Goal: Information Seeking & Learning: Find specific fact

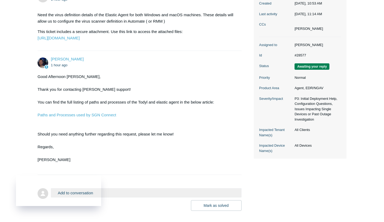
scroll to position [118, 0]
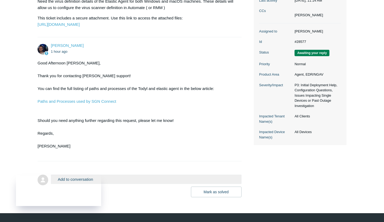
click at [107, 117] on div "Good Afternoon [PERSON_NAME], Thank you for contacting todyl support! You can f…" at bounding box center [137, 108] width 198 height 96
click at [100, 103] on link "Paths and Processes used by SGN Connect" at bounding box center [77, 101] width 78 height 5
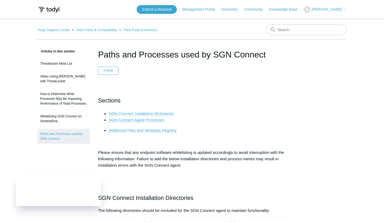
click at [184, 157] on span "Please ensure that any endpoint software whitelisting is updated accordingly to…" at bounding box center [191, 158] width 186 height 17
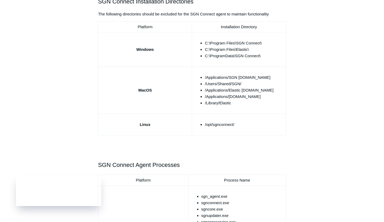
scroll to position [181, 0]
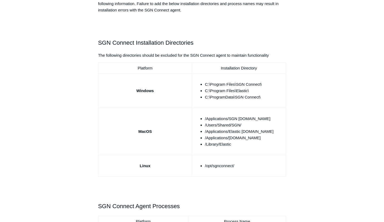
scroll to position [151, 0]
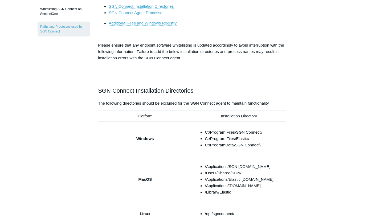
scroll to position [132, 0]
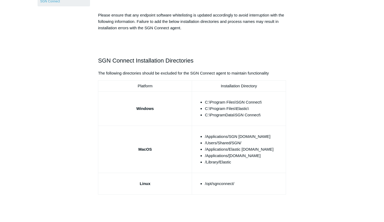
scroll to position [138, 0]
click at [108, 123] on td "Windows" at bounding box center [145, 108] width 94 height 34
click at [111, 122] on td "Windows" at bounding box center [145, 108] width 94 height 34
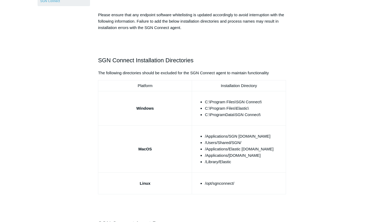
click at [124, 114] on td "Windows" at bounding box center [145, 108] width 94 height 34
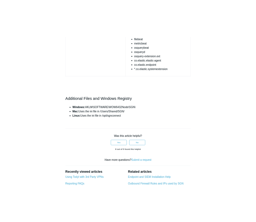
scroll to position [620, 0]
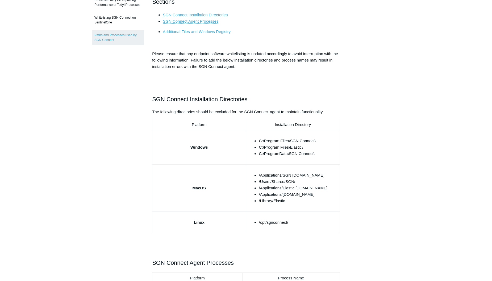
scroll to position [103, 0]
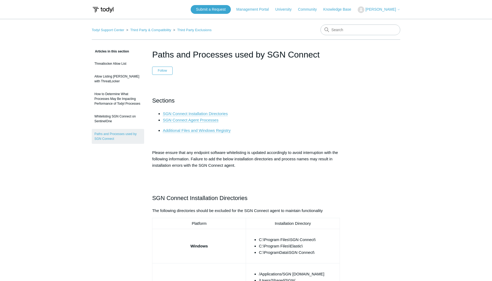
click at [305, 100] on h2 "Sections" at bounding box center [246, 100] width 188 height 9
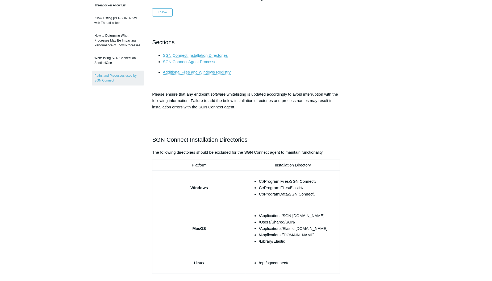
scroll to position [75, 0]
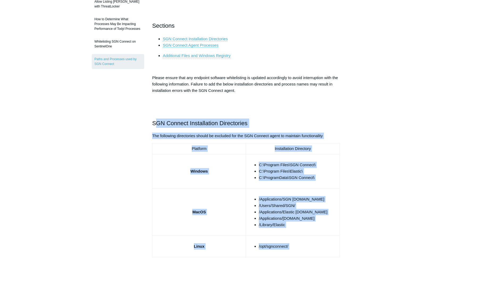
drag, startPoint x: 155, startPoint y: 123, endPoint x: 264, endPoint y: 257, distance: 172.8
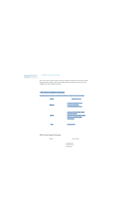
scroll to position [139, 0]
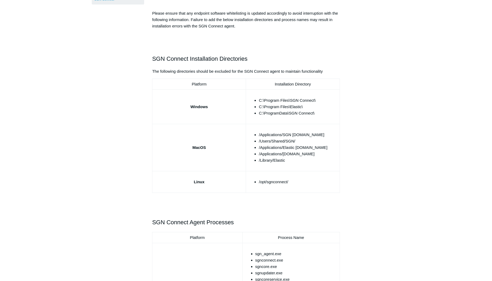
click at [256, 201] on p at bounding box center [246, 200] width 188 height 6
click at [330, 177] on td "/opt/sgnconnect/" at bounding box center [293, 182] width 94 height 22
click at [293, 195] on div "Sections SGN Connect Installation Directories SGN Connect Agent Processes Addit…" at bounding box center [246, 270] width 188 height 649
click at [152, 168] on td "MacOS" at bounding box center [199, 147] width 94 height 47
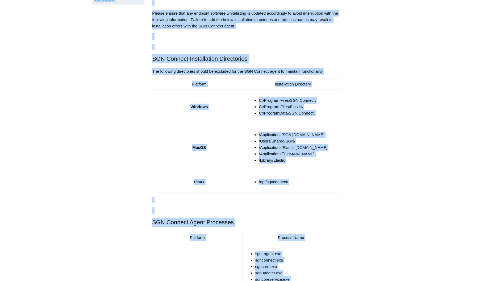
copy body "Skip to main content Submit a Request Management Portal University Community Kn…"
